Goal: Task Accomplishment & Management: Manage account settings

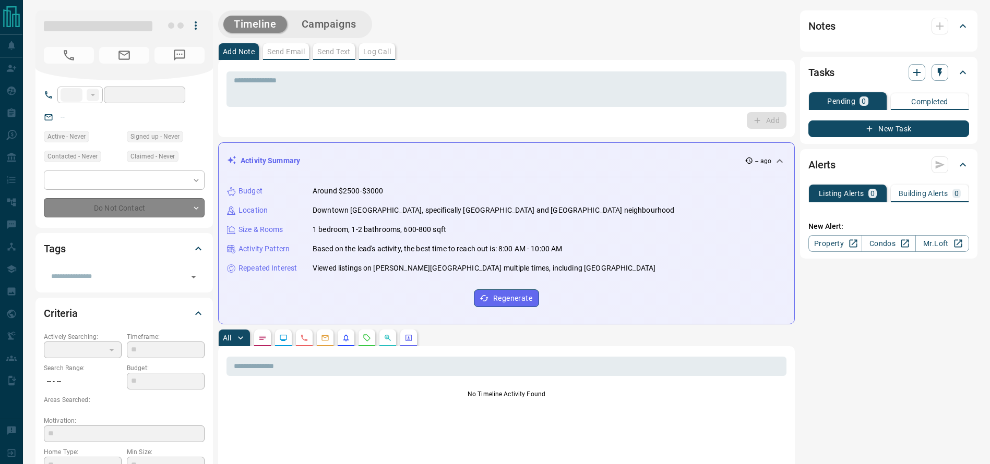
type input "**"
type input "**********"
type input "*"
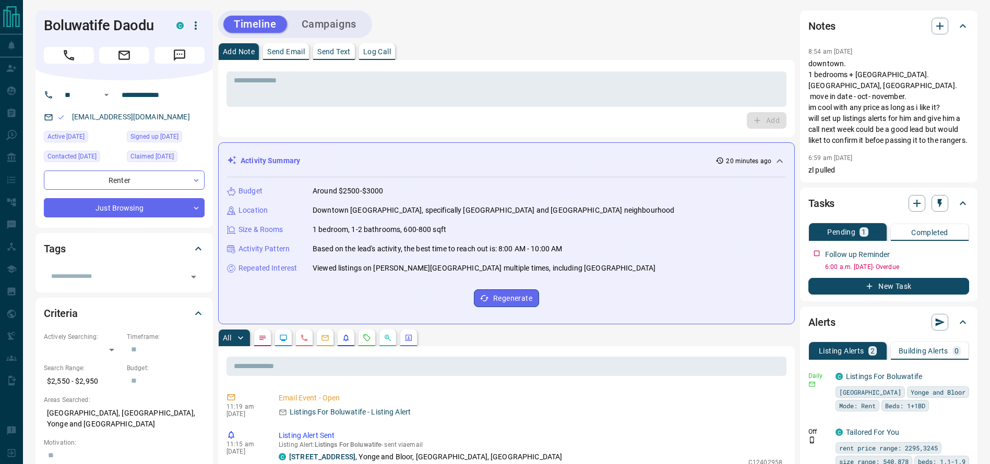
click at [583, 21] on div "Timeline Campaigns" at bounding box center [506, 24] width 577 height 28
click at [835, 95] on p "downtown. 1 bedrooms + [GEOGRAPHIC_DATA]. [GEOGRAPHIC_DATA], [GEOGRAPHIC_DATA].…" at bounding box center [888, 102] width 161 height 88
click at [910, 125] on p "downtown. 1 bedrooms + [GEOGRAPHIC_DATA]. [GEOGRAPHIC_DATA], [GEOGRAPHIC_DATA].…" at bounding box center [888, 102] width 161 height 88
click at [889, 120] on p "downtown. 1 bedrooms + [GEOGRAPHIC_DATA]. [GEOGRAPHIC_DATA], [GEOGRAPHIC_DATA].…" at bounding box center [888, 102] width 161 height 88
click at [884, 112] on p "downtown. 1 bedrooms + [GEOGRAPHIC_DATA]. [GEOGRAPHIC_DATA], [GEOGRAPHIC_DATA].…" at bounding box center [888, 102] width 161 height 88
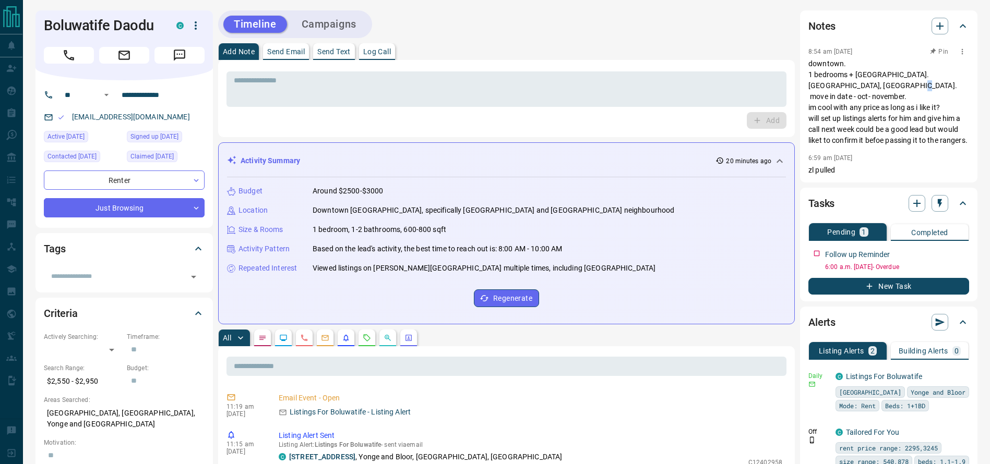
click at [833, 112] on p "downtown. 1 bedrooms + [GEOGRAPHIC_DATA]. [GEOGRAPHIC_DATA], [GEOGRAPHIC_DATA].…" at bounding box center [888, 102] width 161 height 88
click at [829, 121] on p "downtown. 1 bedrooms + [GEOGRAPHIC_DATA]. [GEOGRAPHIC_DATA], [GEOGRAPHIC_DATA].…" at bounding box center [888, 102] width 161 height 88
click at [844, 95] on p "downtown. 1 bedrooms + [GEOGRAPHIC_DATA]. [GEOGRAPHIC_DATA], [GEOGRAPHIC_DATA].…" at bounding box center [888, 102] width 161 height 88
click at [843, 103] on p "downtown. 1 bedrooms + [GEOGRAPHIC_DATA]. [GEOGRAPHIC_DATA], [GEOGRAPHIC_DATA].…" at bounding box center [888, 102] width 161 height 88
click at [774, 79] on textarea at bounding box center [506, 89] width 545 height 27
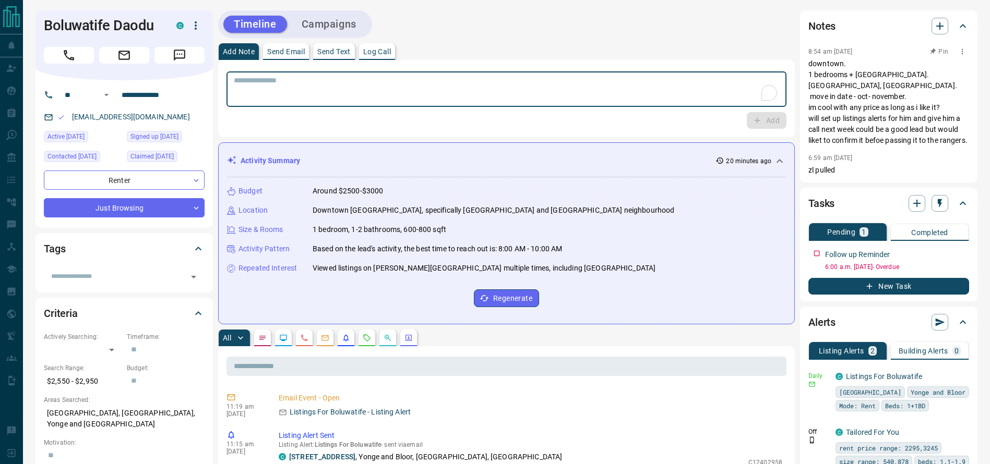
click at [846, 95] on p "downtown. 1 bedrooms + [GEOGRAPHIC_DATA]. [GEOGRAPHIC_DATA], [GEOGRAPHIC_DATA].…" at bounding box center [888, 102] width 161 height 88
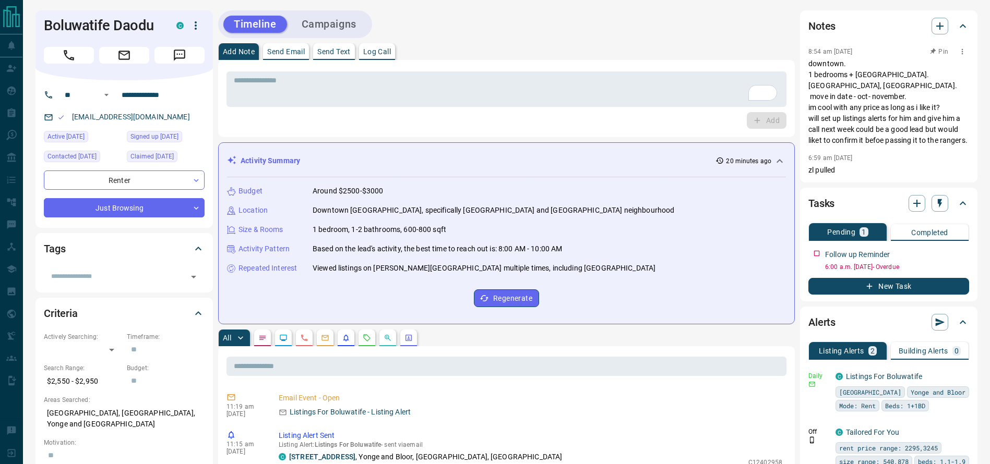
click at [832, 103] on p "downtown. 1 bedrooms + [GEOGRAPHIC_DATA]. [GEOGRAPHIC_DATA], [GEOGRAPHIC_DATA].…" at bounding box center [888, 102] width 161 height 88
click at [53, 62] on div "Boluwatife Daodu C" at bounding box center [123, 45] width 177 height 70
click at [53, 62] on button "Call" at bounding box center [69, 55] width 50 height 17
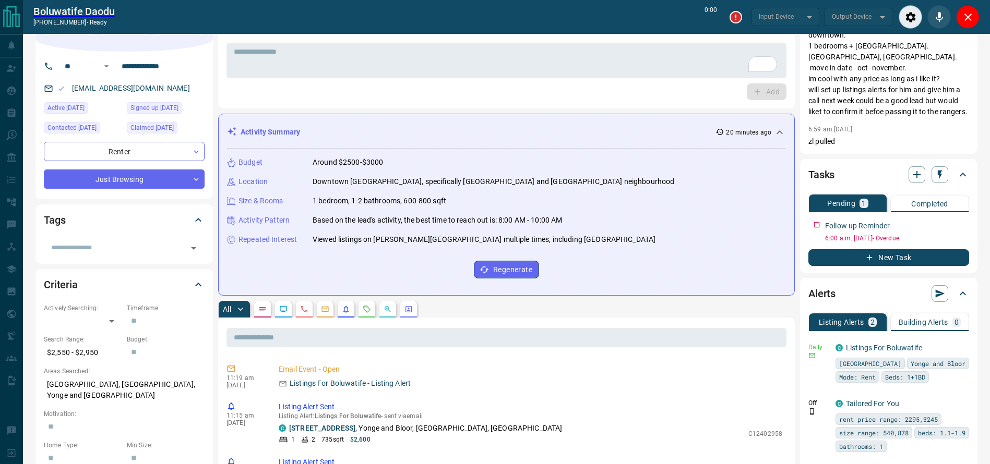
type input "*******"
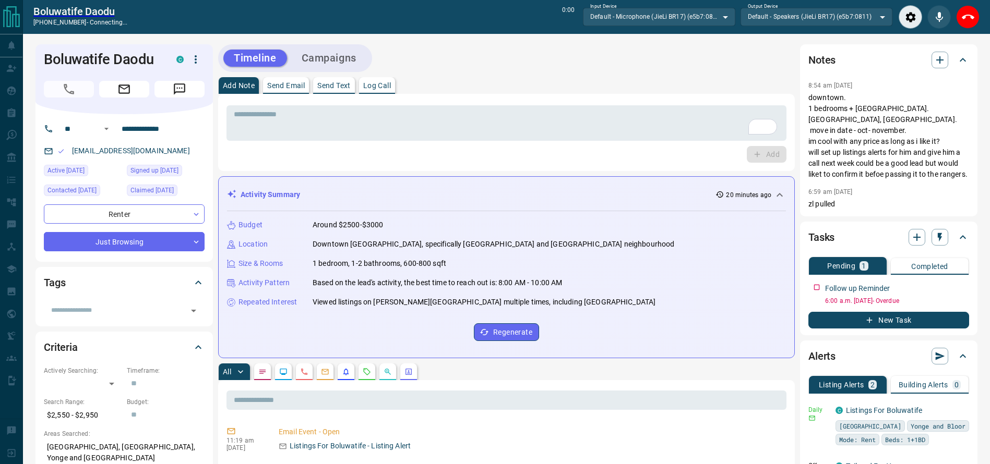
click at [494, 60] on div "Timeline Campaigns" at bounding box center [506, 58] width 577 height 28
click at [894, 154] on p "downtown. 1 bedrooms + [GEOGRAPHIC_DATA]. [GEOGRAPHIC_DATA], [GEOGRAPHIC_DATA].…" at bounding box center [888, 136] width 161 height 88
click at [905, 113] on p "downtown. 1 bedrooms + [GEOGRAPHIC_DATA]. [GEOGRAPHIC_DATA], [GEOGRAPHIC_DATA].…" at bounding box center [888, 136] width 161 height 88
click at [560, 70] on div "Timeline Campaigns" at bounding box center [506, 58] width 577 height 28
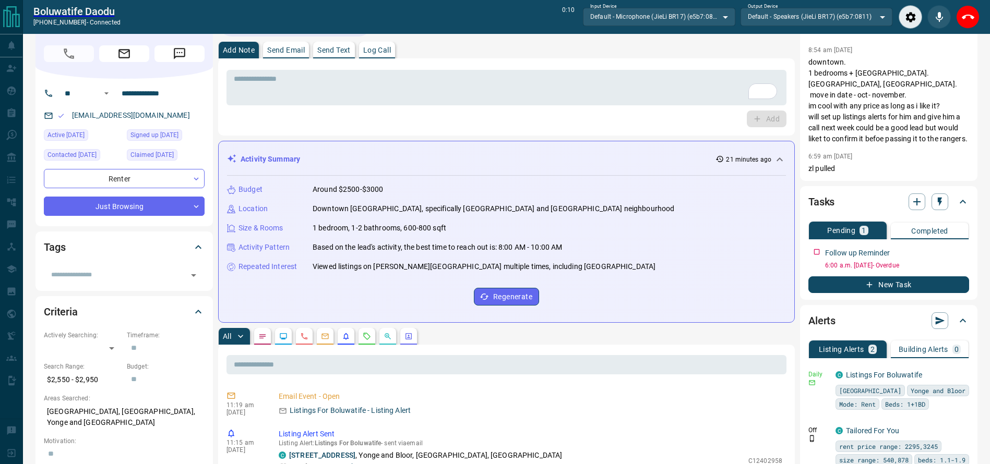
scroll to position [45, 0]
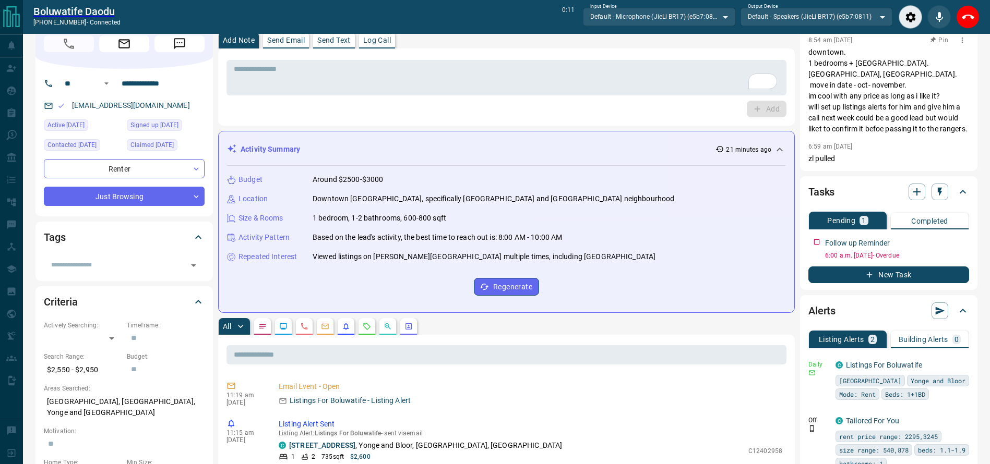
click at [843, 100] on p "downtown. 1 bedrooms + [GEOGRAPHIC_DATA]. [GEOGRAPHIC_DATA], [GEOGRAPHIC_DATA].…" at bounding box center [888, 91] width 161 height 88
click at [842, 109] on p "downtown. 1 bedrooms + [GEOGRAPHIC_DATA]. [GEOGRAPHIC_DATA], [GEOGRAPHIC_DATA].…" at bounding box center [888, 91] width 161 height 88
click at [833, 122] on p "downtown. 1 bedrooms + [GEOGRAPHIC_DATA]. [GEOGRAPHIC_DATA], [GEOGRAPHIC_DATA].…" at bounding box center [888, 91] width 161 height 88
click at [822, 127] on p "downtown. 1 bedrooms + [GEOGRAPHIC_DATA]. [GEOGRAPHIC_DATA], [GEOGRAPHIC_DATA].…" at bounding box center [888, 91] width 161 height 88
click at [814, 94] on p "downtown. 1 bedrooms + [GEOGRAPHIC_DATA]. [GEOGRAPHIC_DATA], [GEOGRAPHIC_DATA].…" at bounding box center [888, 91] width 161 height 88
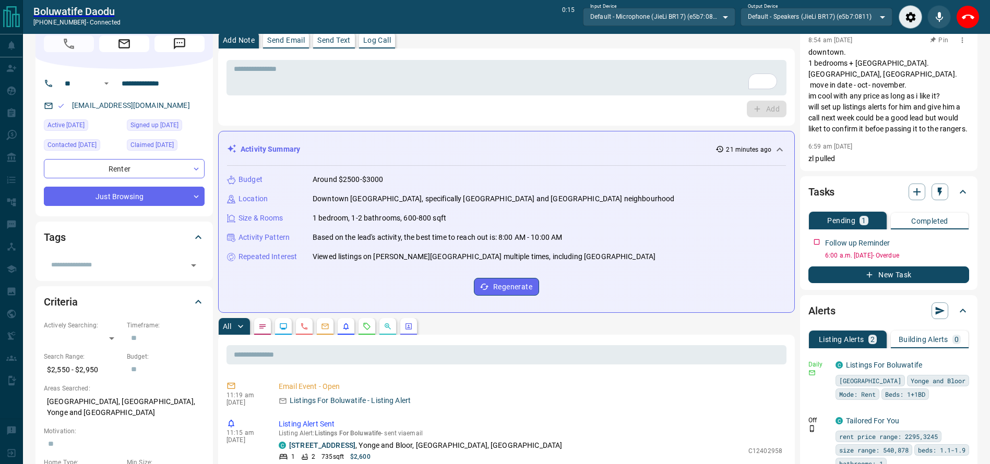
click at [887, 118] on p "downtown. 1 bedrooms + [GEOGRAPHIC_DATA]. [GEOGRAPHIC_DATA], [GEOGRAPHIC_DATA].…" at bounding box center [888, 91] width 161 height 88
click at [873, 53] on p "downtown. 1 bedrooms + [GEOGRAPHIC_DATA]. [GEOGRAPHIC_DATA], [GEOGRAPHIC_DATA].…" at bounding box center [888, 91] width 161 height 88
click at [978, 18] on div "Boluwatife Daodu [PHONE_NUMBER] - connected 0:20 Input Device Default - Microph…" at bounding box center [506, 17] width 967 height 34
drag, startPoint x: 971, startPoint y: 17, endPoint x: 882, endPoint y: 62, distance: 99.7
click at [970, 17] on icon "End Call" at bounding box center [968, 17] width 13 height 13
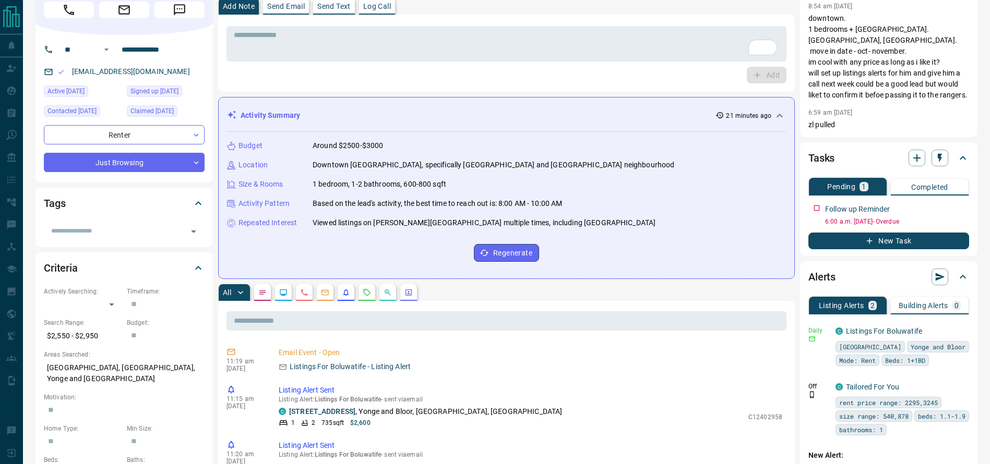
scroll to position [11, 0]
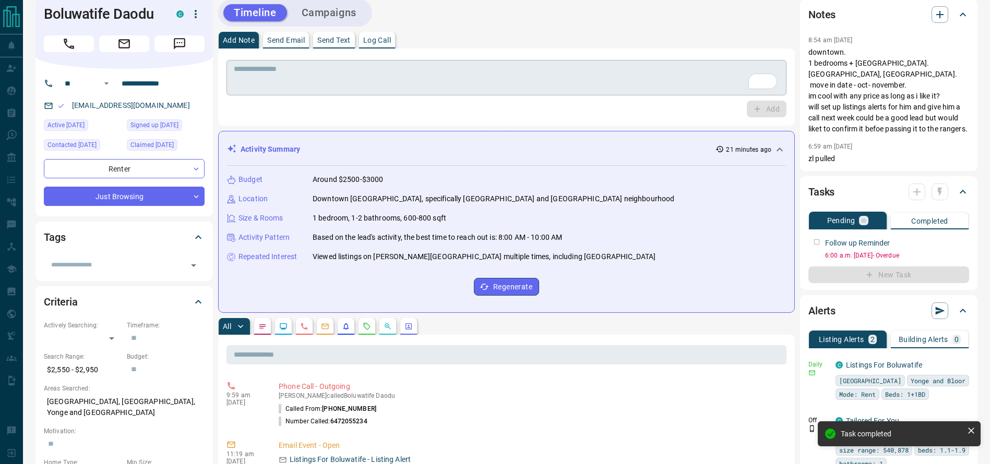
click at [641, 85] on textarea "To enrich screen reader interactions, please activate Accessibility in Grammarl…" at bounding box center [506, 78] width 545 height 27
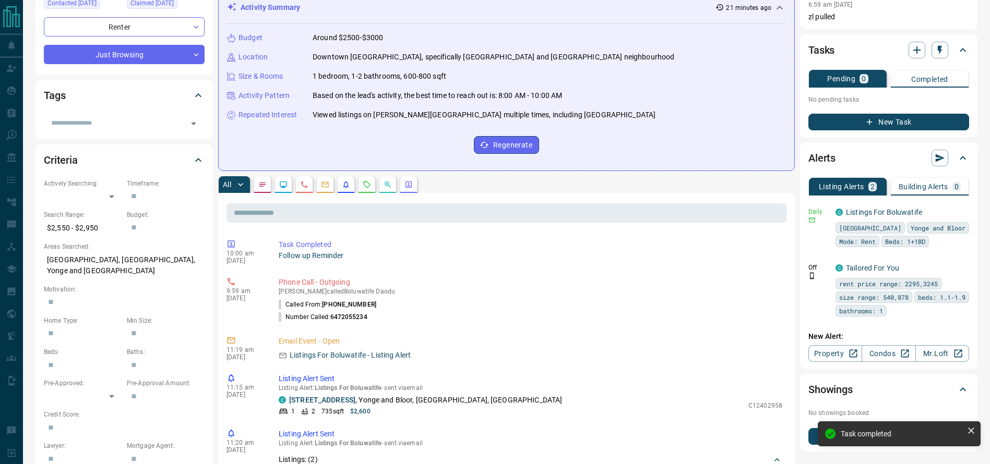
scroll to position [0, 0]
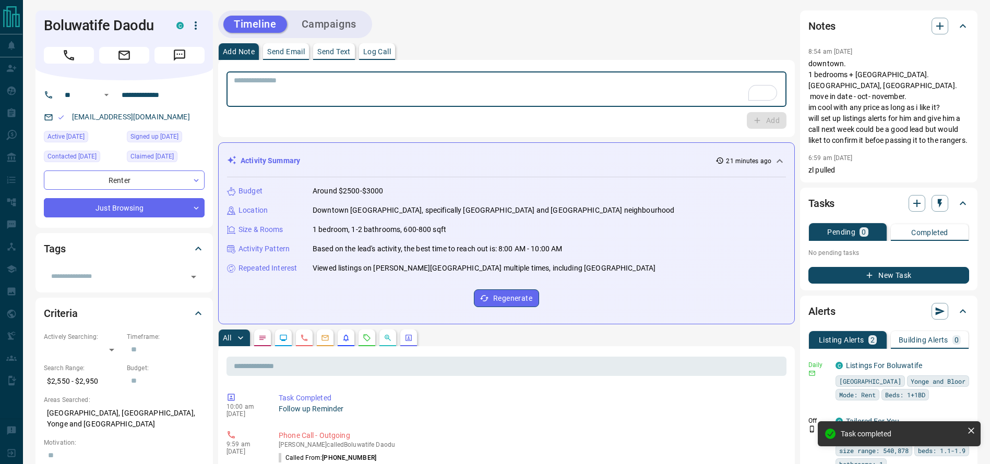
click at [450, 85] on textarea "To enrich screen reader interactions, please activate Accessibility in Grammarl…" at bounding box center [506, 89] width 545 height 27
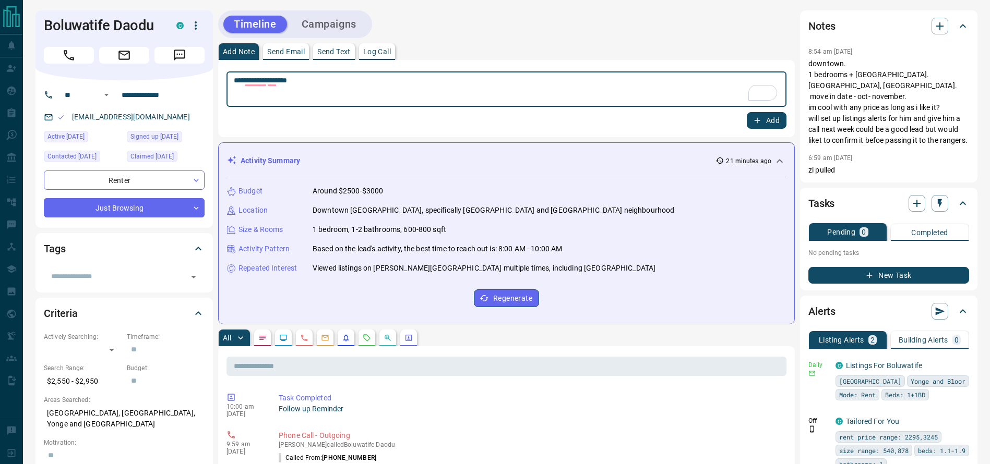
type textarea "**********"
click at [777, 122] on button "Add" at bounding box center [767, 120] width 40 height 17
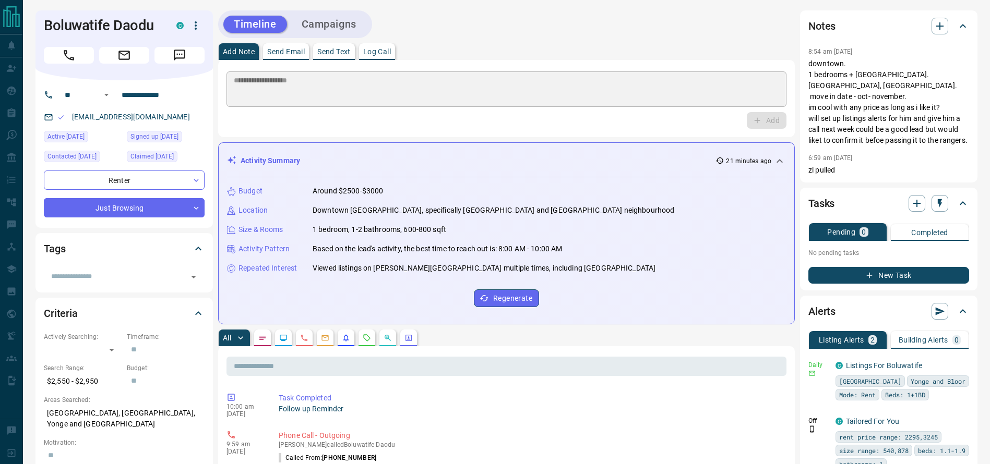
drag, startPoint x: 775, startPoint y: 122, endPoint x: 754, endPoint y: 130, distance: 22.8
click at [774, 122] on div "Add" at bounding box center [506, 120] width 560 height 17
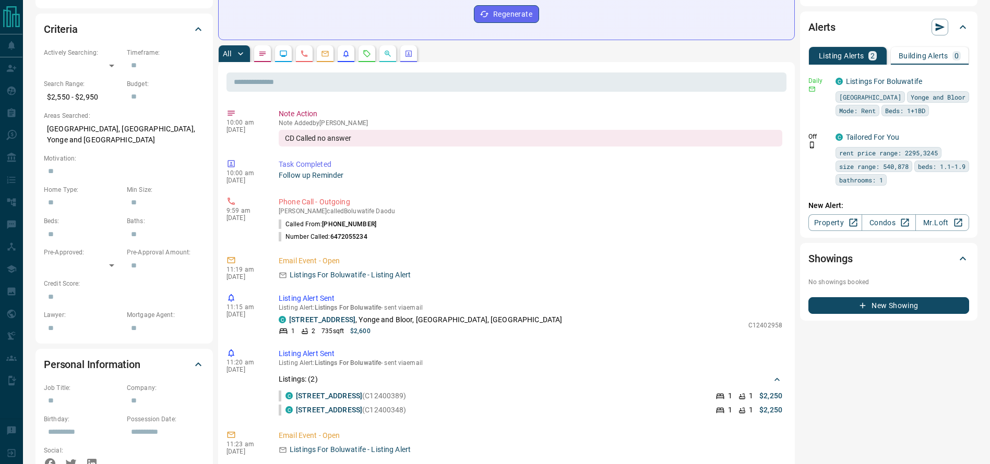
scroll to position [285, 0]
click at [577, 245] on div "9:59 am [DATE] Phone Call - Outgoing [PERSON_NAME] called Boluwatife Daodu Call…" at bounding box center [506, 219] width 560 height 53
click at [531, 105] on div "10:00 am [DATE] Note Action Note Added by [PERSON_NAME] CD Called no answer Pin" at bounding box center [506, 127] width 560 height 44
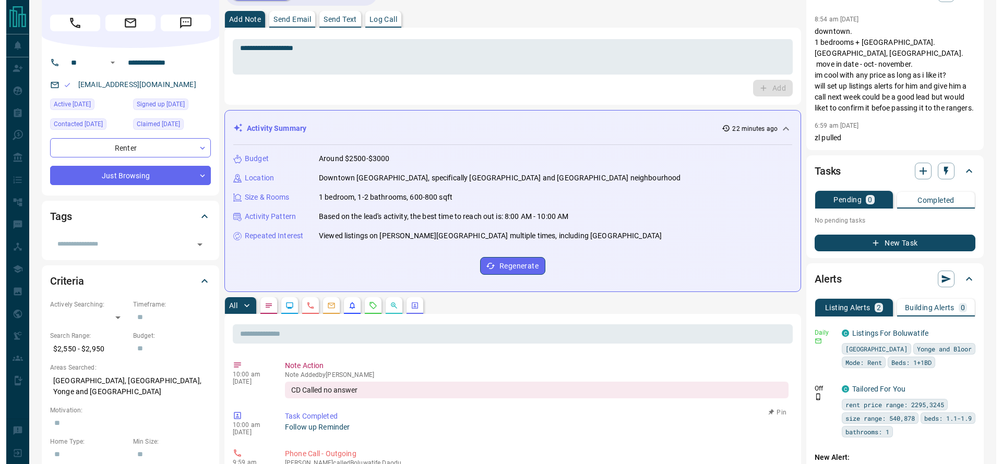
scroll to position [0, 0]
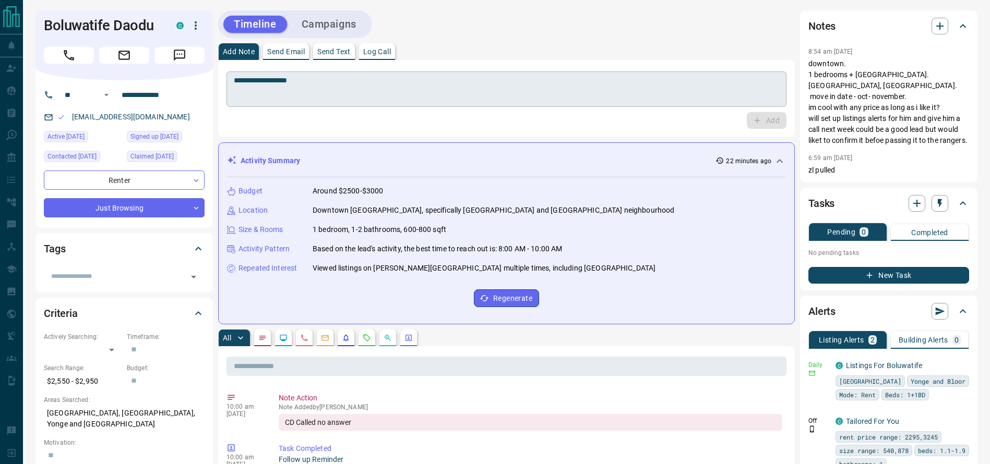
drag, startPoint x: 587, startPoint y: 56, endPoint x: 552, endPoint y: 90, distance: 48.3
click at [586, 56] on div "Add Note Send Email Send Text Log Call" at bounding box center [506, 51] width 577 height 17
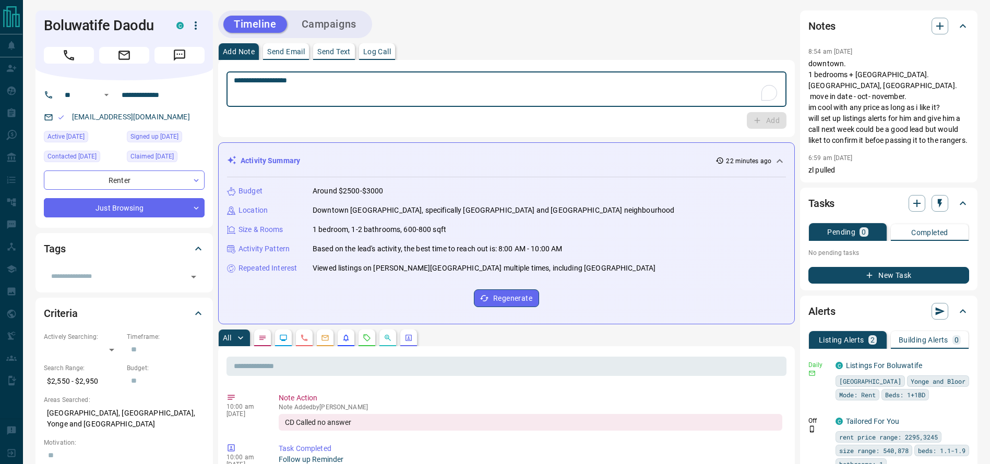
click at [540, 103] on div "**********" at bounding box center [506, 88] width 560 height 35
type textarea "**********"
click at [758, 113] on button "Add" at bounding box center [767, 120] width 40 height 17
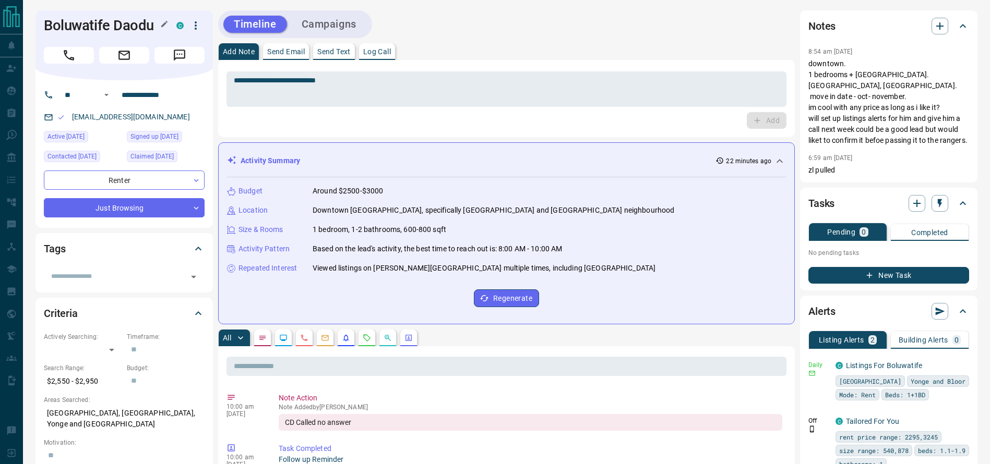
click at [129, 25] on h1 "Boluwatife Daodu" at bounding box center [102, 25] width 117 height 17
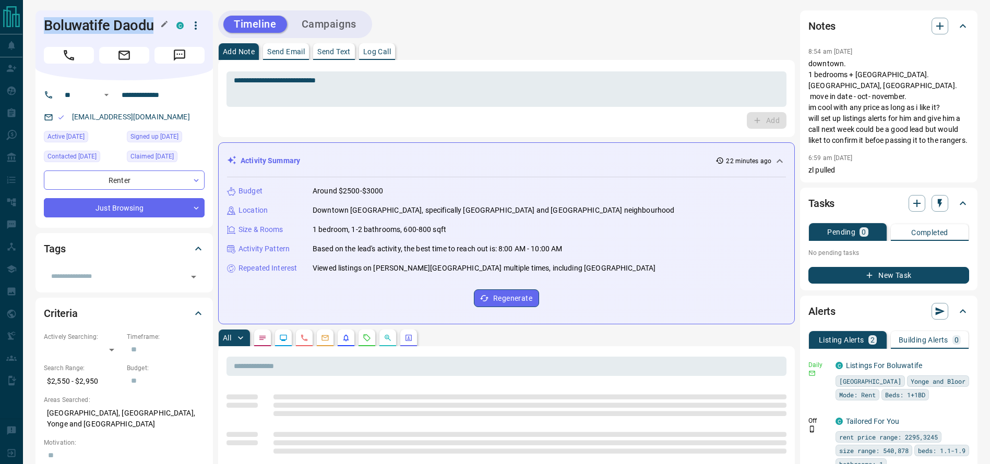
click at [129, 25] on h1 "Boluwatife Daodu" at bounding box center [102, 25] width 117 height 17
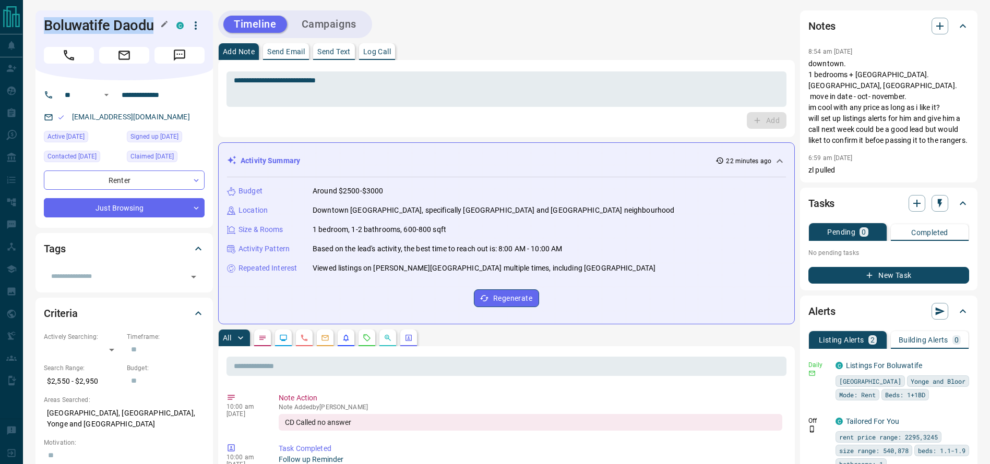
copy div "Boluwatife Daodu C"
click at [176, 91] on input "**********" at bounding box center [157, 95] width 81 height 17
click at [256, 112] on div "Add" at bounding box center [506, 120] width 560 height 17
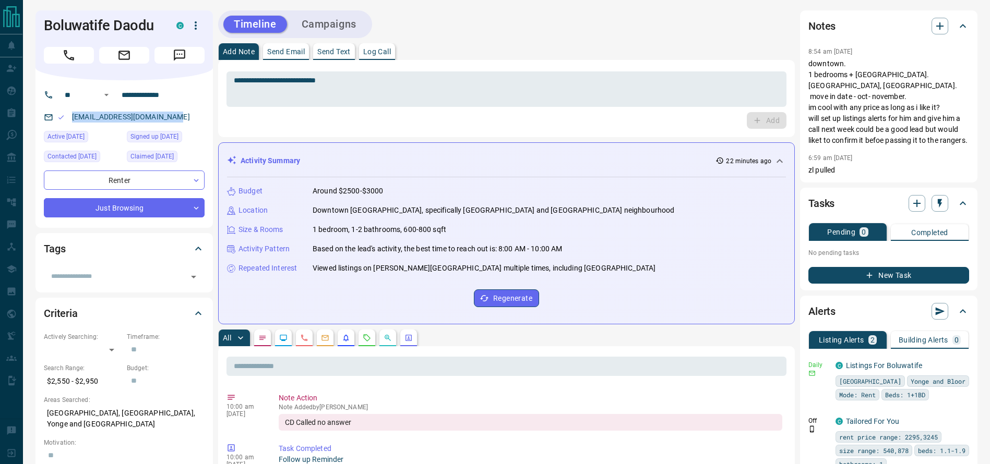
drag, startPoint x: 190, startPoint y: 116, endPoint x: 67, endPoint y: 114, distance: 123.2
click at [67, 114] on div "[EMAIL_ADDRESS][DOMAIN_NAME]" at bounding box center [124, 117] width 161 height 17
copy link "[EMAIL_ADDRESS][DOMAIN_NAME]"
click at [93, 28] on h1 "Boluwatife Daodu" at bounding box center [102, 25] width 117 height 17
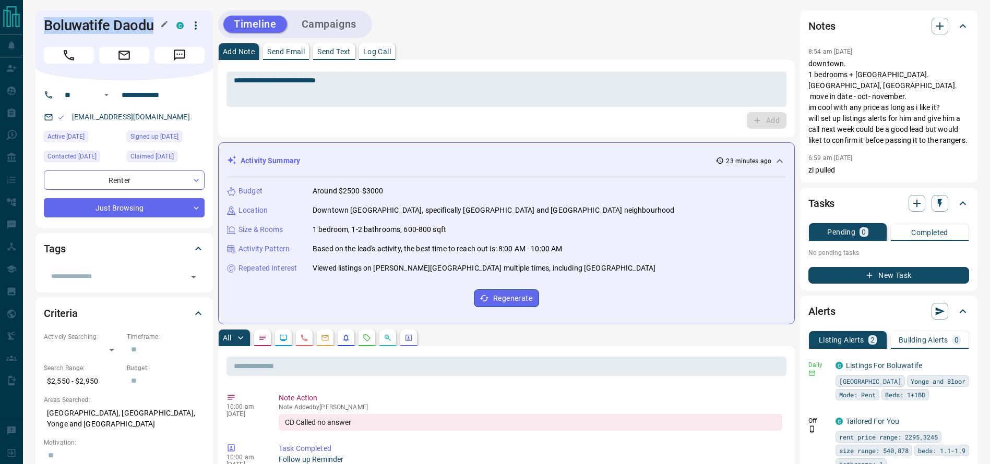
click at [93, 28] on h1 "Boluwatife Daodu" at bounding box center [102, 25] width 117 height 17
click at [46, 25] on h1 "Boluwatife Daodu" at bounding box center [102, 25] width 117 height 17
click at [49, 25] on h1 "Boluwatife Daodu" at bounding box center [102, 25] width 117 height 17
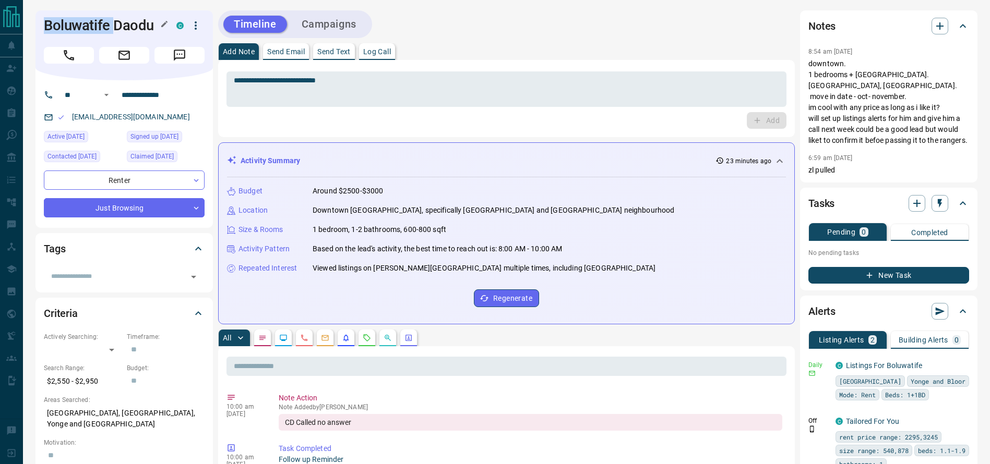
click at [49, 25] on h1 "Boluwatife Daodu" at bounding box center [102, 25] width 117 height 17
copy h1 "Boluwatife"
click at [204, 29] on div "C" at bounding box center [190, 26] width 28 height 18
click at [204, 29] on button "button" at bounding box center [196, 26] width 18 height 18
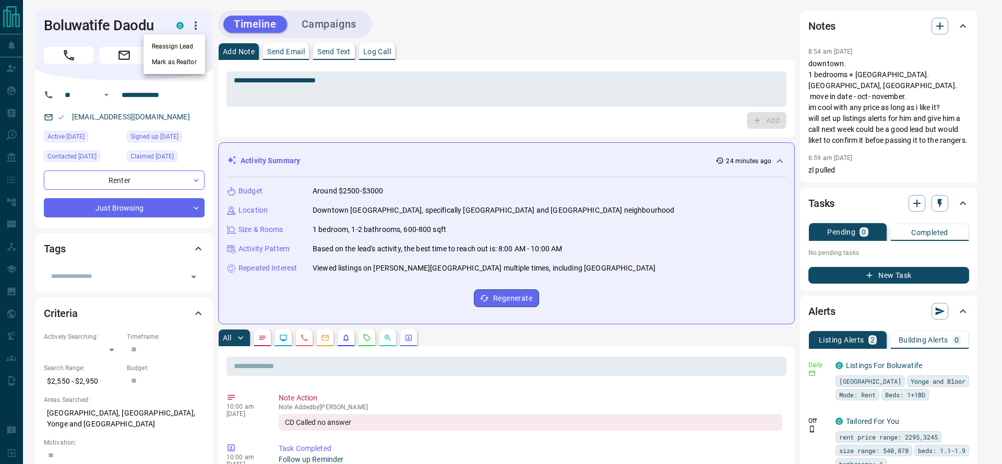
click at [187, 51] on li "Reassign Lead" at bounding box center [175, 47] width 62 height 16
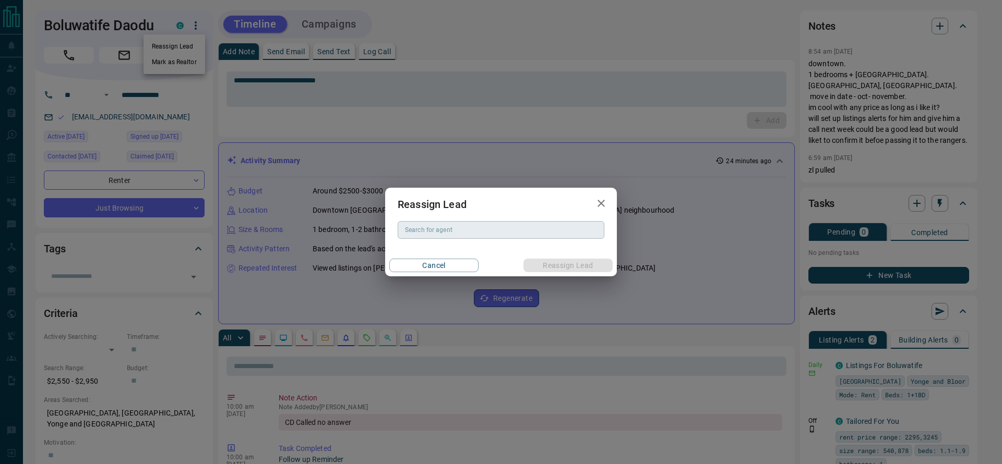
click at [448, 226] on input "Search for agent" at bounding box center [500, 229] width 199 height 11
click at [448, 257] on li "[PERSON_NAME]" at bounding box center [501, 251] width 207 height 16
type input "**********"
click at [590, 256] on div "Cancel Reassign Lead" at bounding box center [501, 266] width 232 height 22
click at [587, 260] on button "Reassign Lead" at bounding box center [567, 266] width 89 height 14
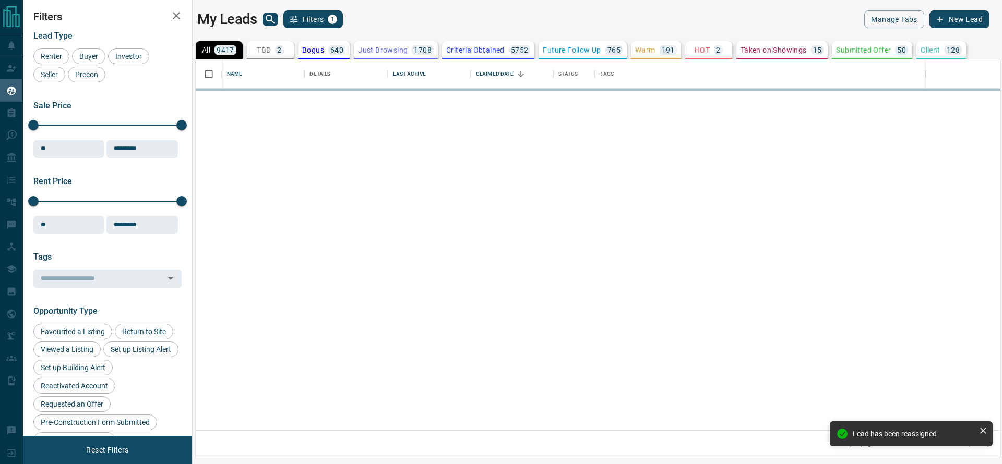
scroll to position [359, 793]
